Goal: Register for event/course

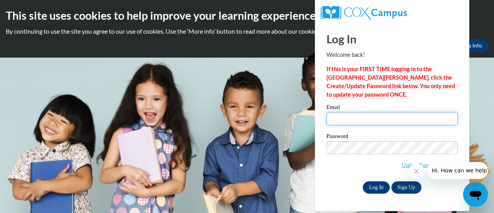
type input "kori.keiser@salem.k12.wi.us"
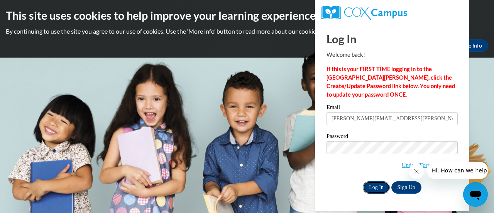
click at [376, 186] on input "Log In" at bounding box center [376, 187] width 27 height 12
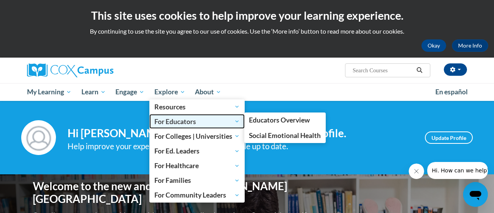
click at [181, 122] on span "For Educators" at bounding box center [196, 121] width 85 height 9
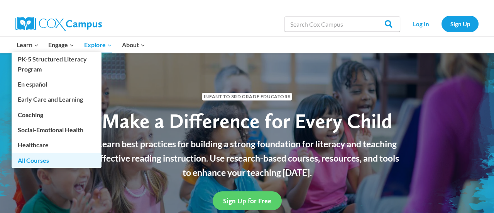
click at [38, 161] on link "All Courses" at bounding box center [57, 159] width 90 height 15
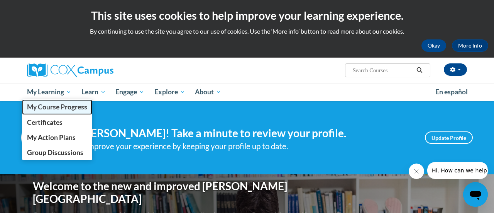
click at [66, 110] on span "My Course Progress" at bounding box center [57, 107] width 60 height 8
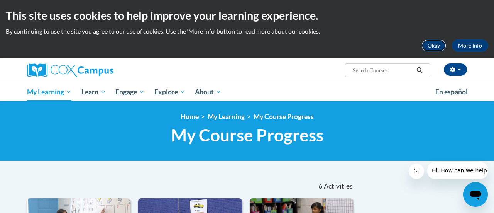
click at [435, 46] on button "Okay" at bounding box center [434, 45] width 25 height 12
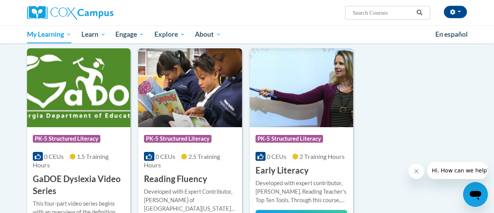
scroll to position [320, 0]
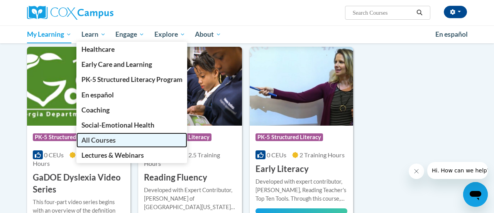
click at [104, 141] on span "All Courses" at bounding box center [98, 140] width 34 height 8
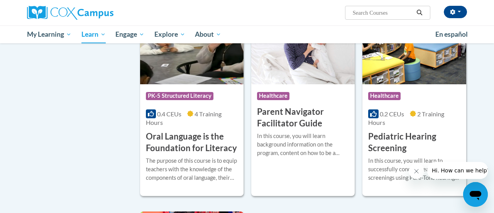
scroll to position [1695, 0]
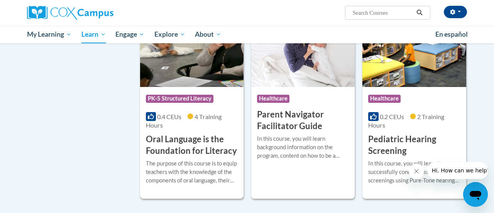
click at [189, 135] on h3 "Oral Language is the Foundation for Literacy" at bounding box center [192, 145] width 92 height 24
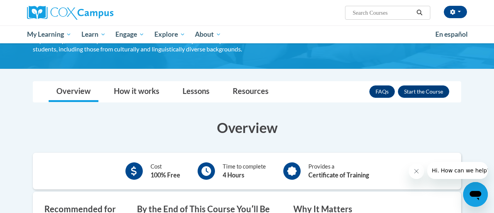
scroll to position [105, 0]
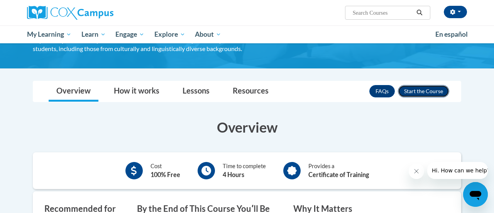
click at [423, 92] on button "Enroll" at bounding box center [423, 91] width 51 height 12
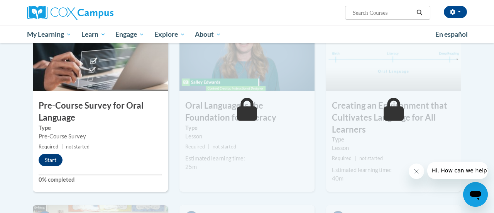
scroll to position [206, 0]
click at [47, 159] on button "Start" at bounding box center [51, 159] width 24 height 12
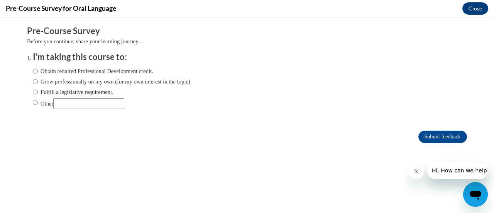
scroll to position [0, 0]
click at [34, 71] on input "Obtain required Professional Development credit." at bounding box center [35, 71] width 5 height 8
radio input "true"
click at [444, 138] on input "Submit feedback" at bounding box center [442, 136] width 49 height 12
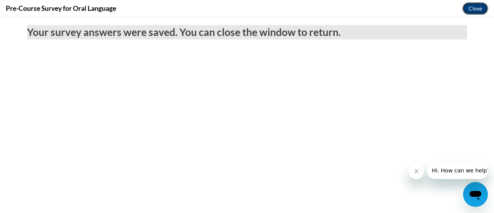
click at [477, 10] on button "Close" at bounding box center [475, 8] width 26 height 12
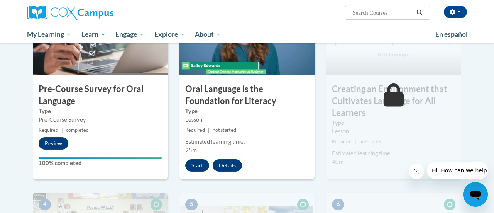
scroll to position [219, 0]
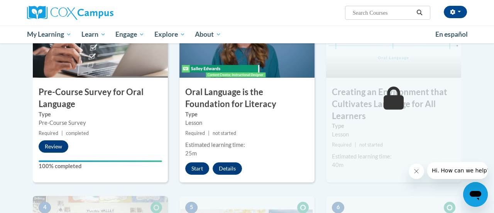
click at [190, 174] on div "2 Oral Language is the Foundation for Literacy Type Lesson Required | not start…" at bounding box center [246, 91] width 135 height 182
click at [197, 168] on button "Start" at bounding box center [197, 168] width 24 height 12
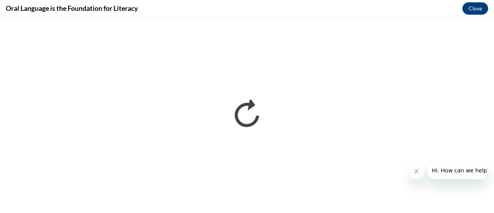
scroll to position [0, 0]
click at [416, 169] on icon "Close message from company" at bounding box center [416, 171] width 6 height 6
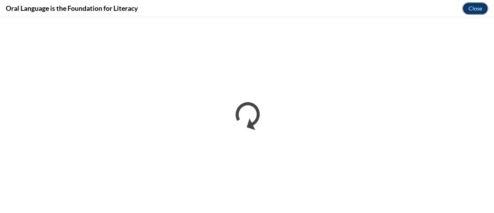
click at [478, 8] on button "Close" at bounding box center [475, 8] width 26 height 12
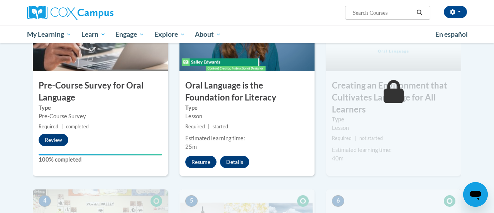
scroll to position [228, 0]
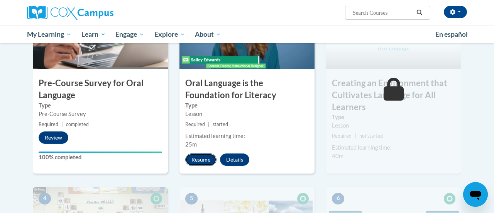
click at [195, 156] on button "Resume" at bounding box center [200, 159] width 31 height 12
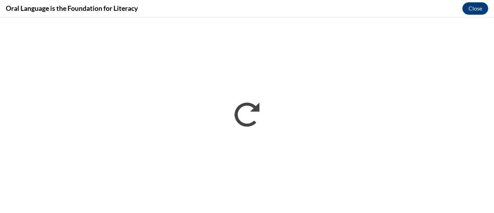
scroll to position [0, 0]
click at [477, 10] on button "Close" at bounding box center [475, 8] width 26 height 12
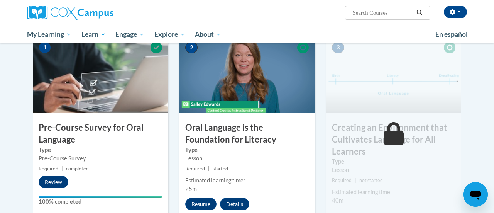
scroll to position [225, 0]
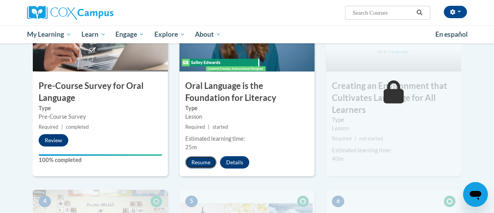
click at [198, 162] on button "Resume" at bounding box center [200, 162] width 31 height 12
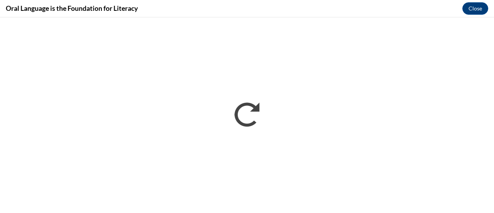
scroll to position [0, 0]
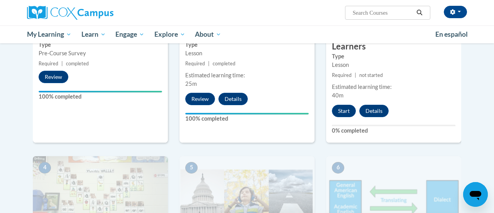
scroll to position [291, 0]
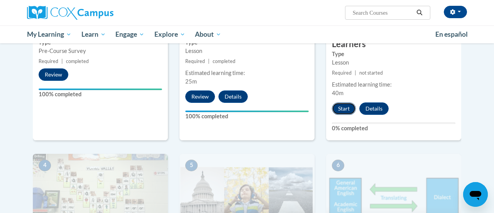
click at [342, 105] on button "Start" at bounding box center [344, 108] width 24 height 12
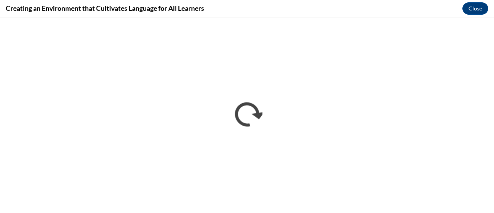
scroll to position [0, 0]
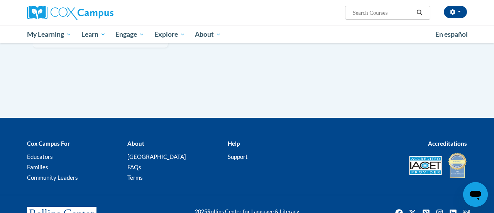
scroll to position [984, 0]
